Goal: Information Seeking & Learning: Learn about a topic

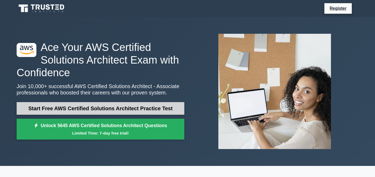
click at [131, 111] on link "Start Free AWS Certified Solutions Architect Practice Test" at bounding box center [101, 108] width 168 height 13
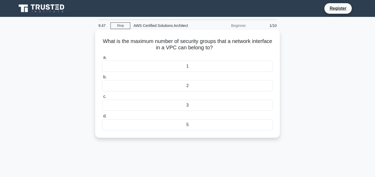
drag, startPoint x: 98, startPoint y: 39, endPoint x: 252, endPoint y: 52, distance: 154.7
click at [252, 52] on div "What is the maximum number of security groups that a network interface in a VPC…" at bounding box center [187, 84] width 181 height 104
click at [188, 129] on div "5" at bounding box center [187, 124] width 171 height 11
click at [102, 118] on input "d. 5" at bounding box center [102, 116] width 0 height 3
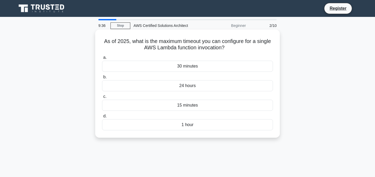
click at [195, 67] on div "30 minutes" at bounding box center [187, 66] width 171 height 11
click at [102, 59] on input "a. 30 minutes" at bounding box center [102, 57] width 0 height 3
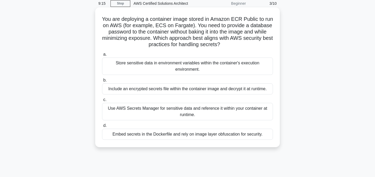
scroll to position [23, 0]
click at [208, 112] on div "Use AWS Secrets Manager for sensitive data and reference it within your contain…" at bounding box center [187, 110] width 171 height 17
click at [102, 101] on input "c. Use AWS Secrets Manager for sensitive data and reference it within your cont…" at bounding box center [102, 99] width 0 height 3
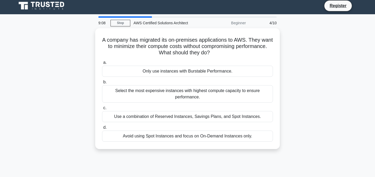
scroll to position [0, 0]
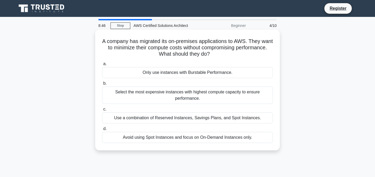
click at [201, 120] on div "Use a combination of Reserved Instances, Savings Plans, and Spot Instances." at bounding box center [187, 117] width 171 height 11
click at [102, 111] on input "c. Use a combination of Reserved Instances, Savings Plans, and Spot Instances." at bounding box center [102, 109] width 0 height 3
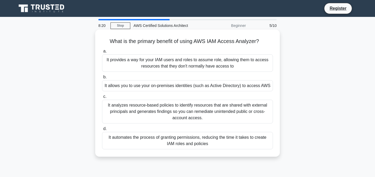
click at [172, 143] on div "It automates the process of granting permissions, reducing the time it takes to…" at bounding box center [187, 140] width 171 height 17
click at [102, 131] on input "d. It automates the process of granting permissions, reducing the time it takes…" at bounding box center [102, 128] width 0 height 3
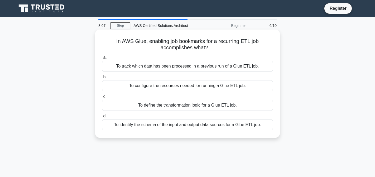
click at [198, 65] on div "To track which data has been processed in a previous run of a Glue ETL job." at bounding box center [187, 66] width 171 height 11
click at [102, 59] on input "a. To track which data has been processed in a previous run of a Glue ETL job." at bounding box center [102, 57] width 0 height 3
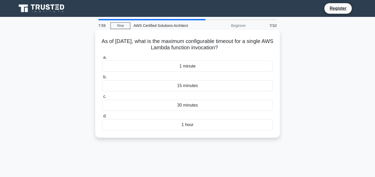
click at [195, 87] on div "15 minutes" at bounding box center [187, 85] width 171 height 11
click at [102, 79] on input "b. 15 minutes" at bounding box center [102, 77] width 0 height 3
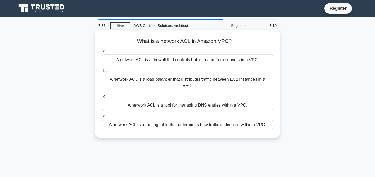
click at [205, 64] on div "A network ACL is a firewall that controls traffic to and from subnets in a VPC." at bounding box center [187, 59] width 171 height 11
click at [102, 53] on input "a. A network ACL is a firewall that controls traffic to and from subnets in a V…" at bounding box center [102, 51] width 0 height 3
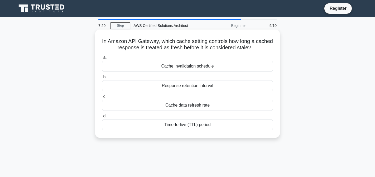
click at [199, 88] on div "Response retention interval" at bounding box center [187, 85] width 171 height 11
click at [102, 79] on input "b. Response retention interval" at bounding box center [102, 77] width 0 height 3
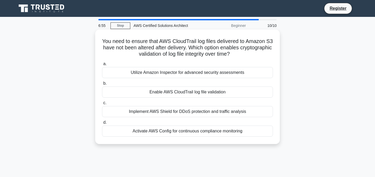
click at [220, 113] on div "Implement AWS Shield for DDoS protection and traffic analysis" at bounding box center [187, 111] width 171 height 11
click at [102, 105] on input "c. Implement AWS Shield for DDoS protection and traffic analysis" at bounding box center [102, 102] width 0 height 3
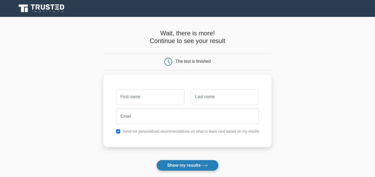
click at [182, 164] on button "Show my results" at bounding box center [188, 165] width 62 height 11
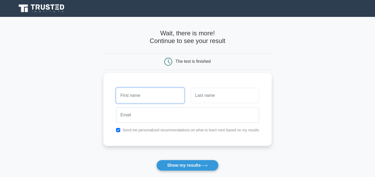
click at [147, 96] on input "text" at bounding box center [150, 95] width 68 height 15
type input "sai"
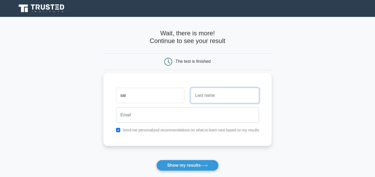
click at [222, 97] on input "text" at bounding box center [225, 95] width 68 height 15
type input "kumar"
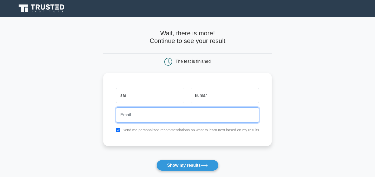
click at [184, 121] on input "email" at bounding box center [187, 114] width 143 height 15
type input "[PERSON_NAME][EMAIL_ADDRESS][DOMAIN_NAME]"
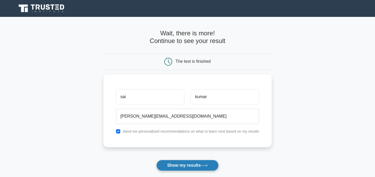
click at [185, 164] on button "Show my results" at bounding box center [188, 165] width 62 height 11
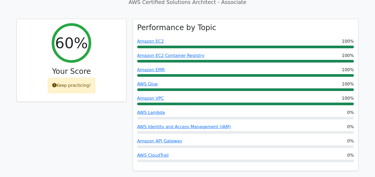
scroll to position [194, 0]
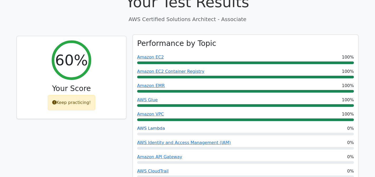
click at [152, 126] on link "AWS Lambda" at bounding box center [151, 128] width 28 height 5
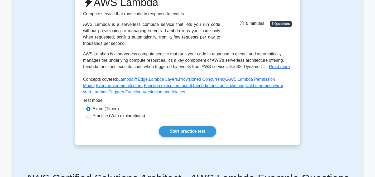
scroll to position [74, 0]
